Goal: Navigation & Orientation: Find specific page/section

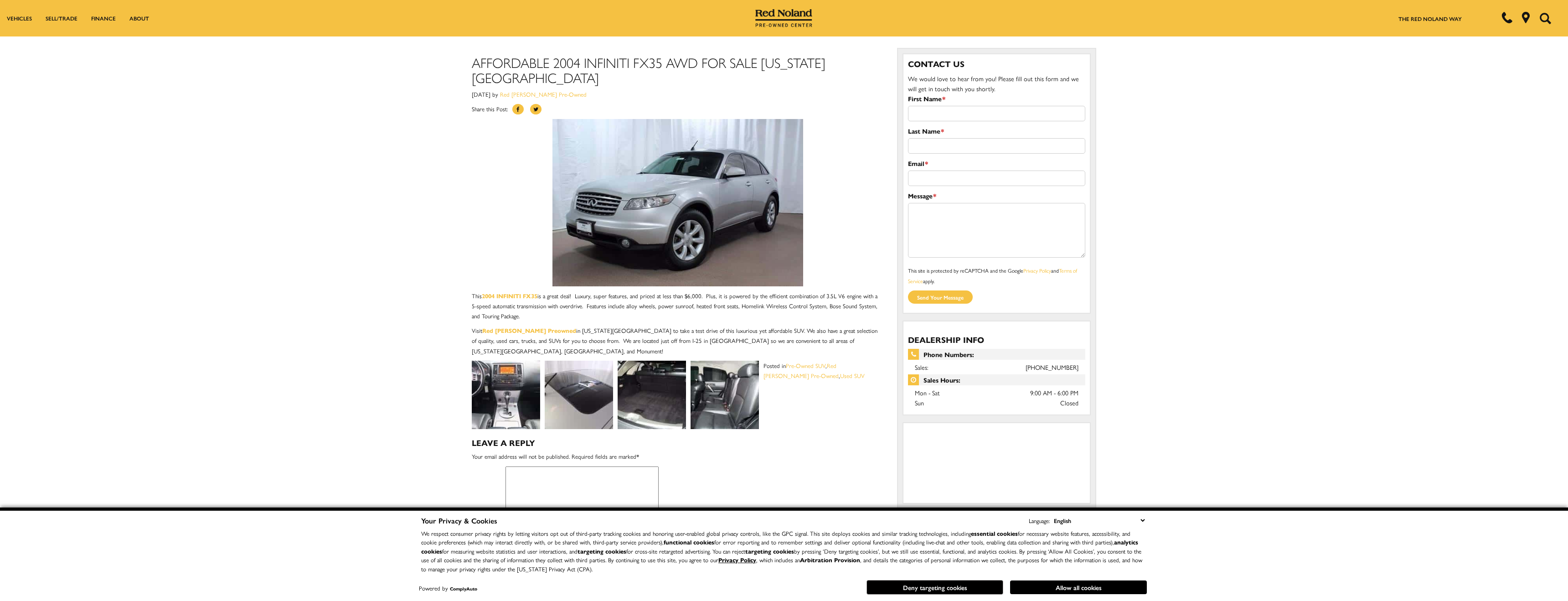
click at [499, 395] on img at bounding box center [506, 395] width 68 height 68
click at [563, 398] on img at bounding box center [579, 395] width 68 height 68
drag, startPoint x: 534, startPoint y: 398, endPoint x: 529, endPoint y: 398, distance: 5.0
click at [533, 398] on img at bounding box center [506, 395] width 68 height 68
click at [523, 396] on img at bounding box center [506, 395] width 68 height 68
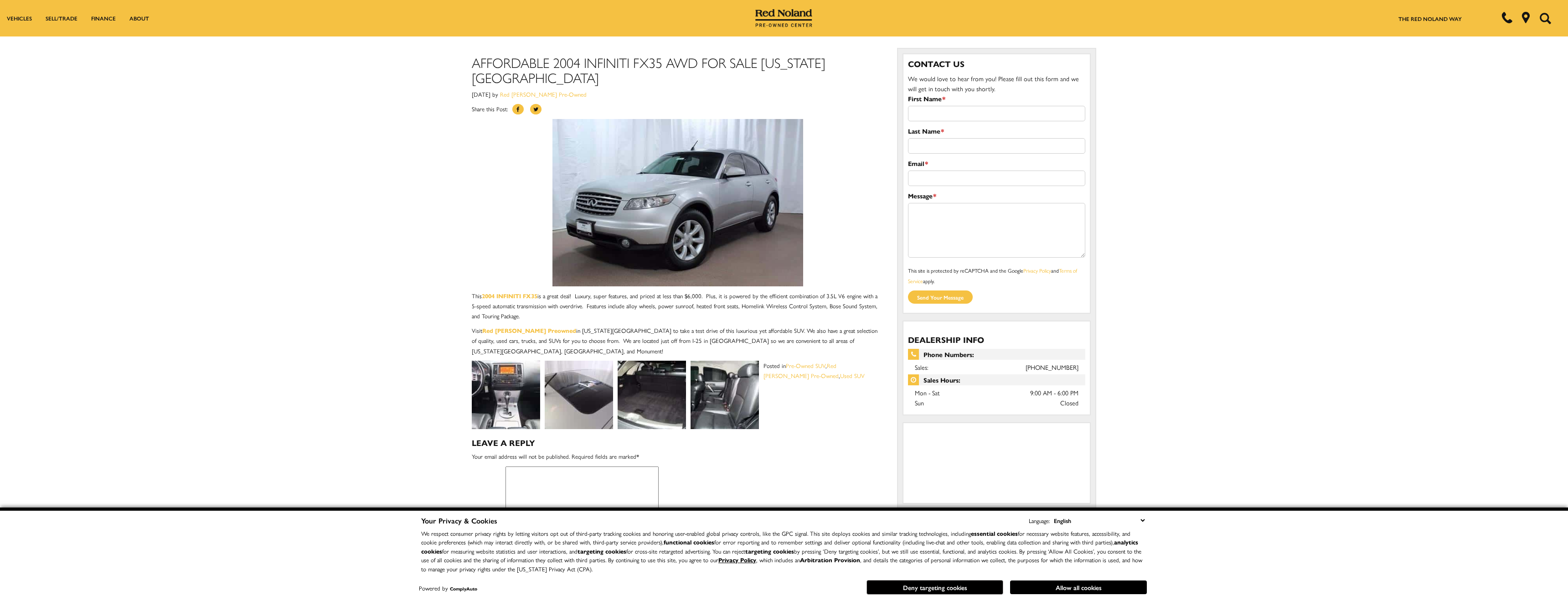
click at [587, 394] on img at bounding box center [579, 395] width 68 height 68
click at [507, 384] on img at bounding box center [506, 395] width 68 height 68
click at [508, 384] on img at bounding box center [506, 395] width 68 height 68
click at [562, 385] on img at bounding box center [579, 395] width 68 height 68
click at [705, 263] on img at bounding box center [678, 202] width 251 height 167
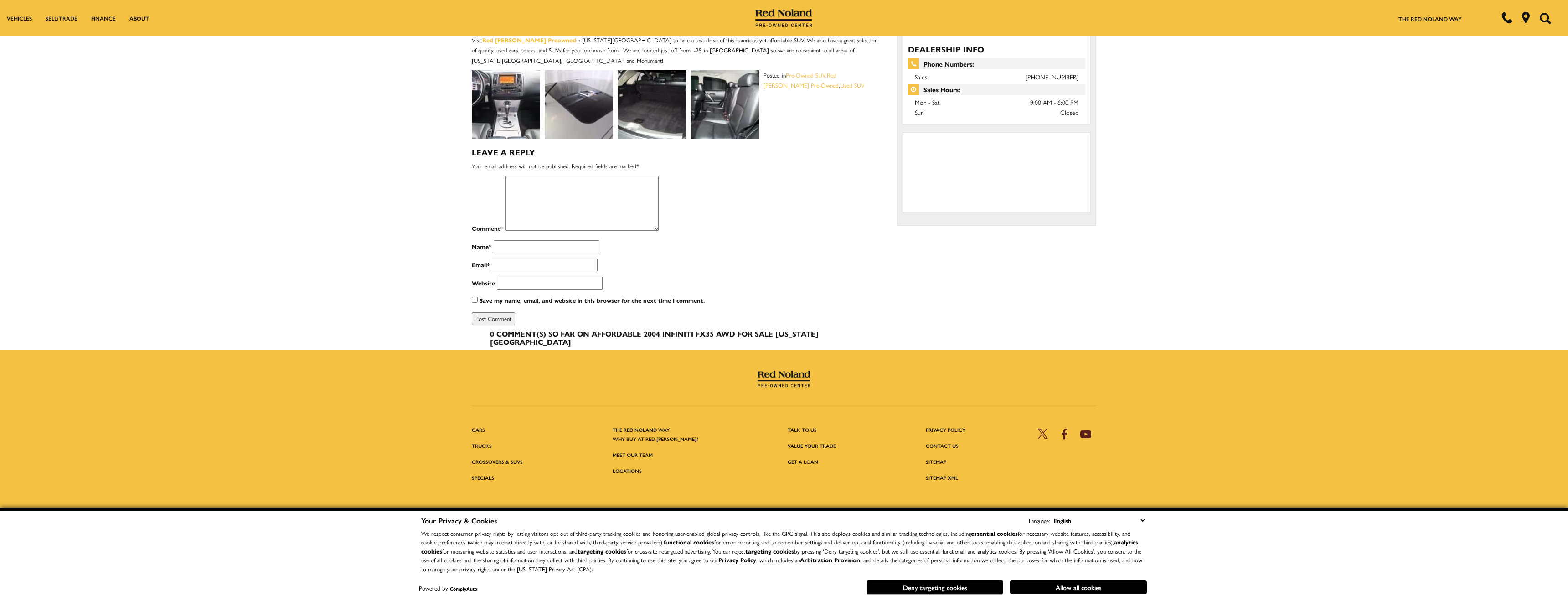
scroll to position [306, 0]
